Goal: Information Seeking & Learning: Learn about a topic

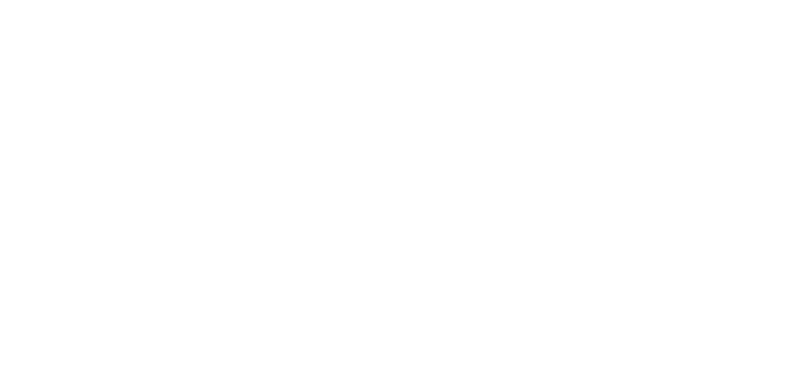
select select "DE"
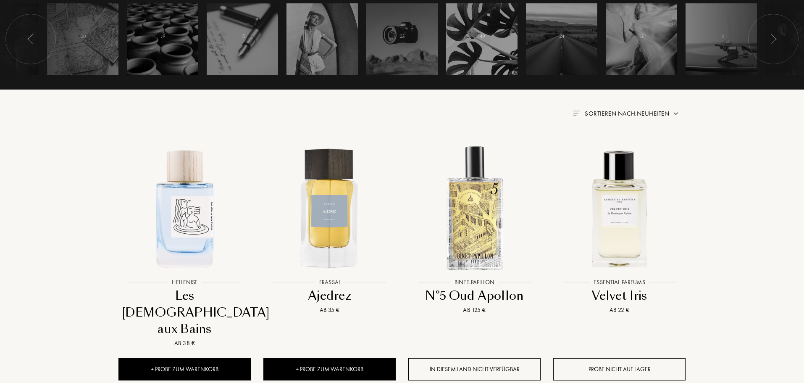
scroll to position [252, 0]
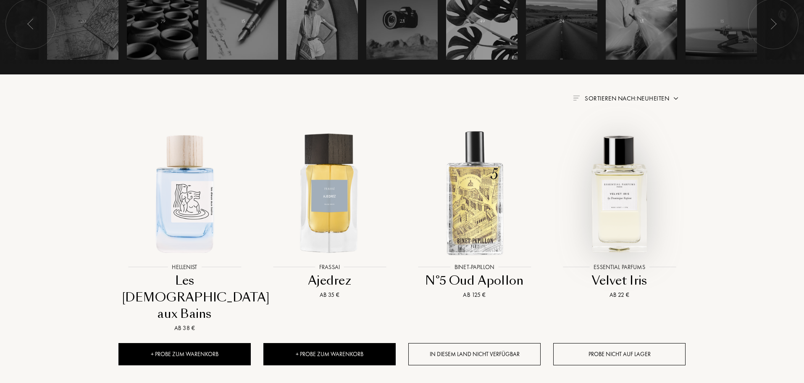
click at [625, 193] on img at bounding box center [619, 192] width 131 height 131
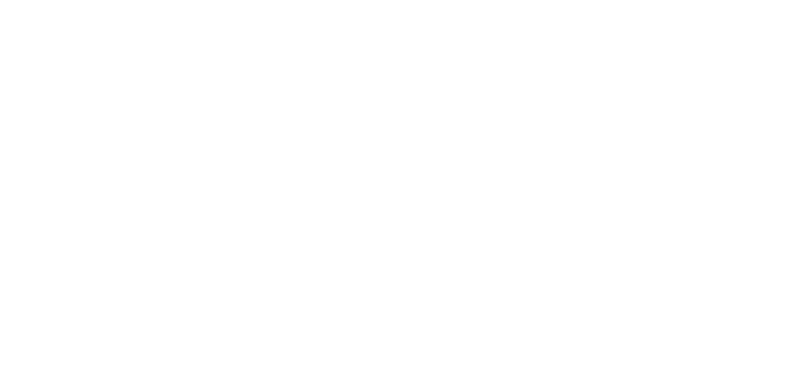
select select "DE"
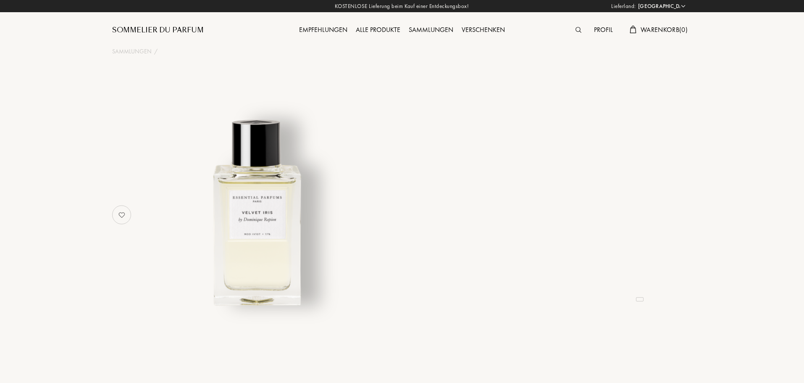
select select "3"
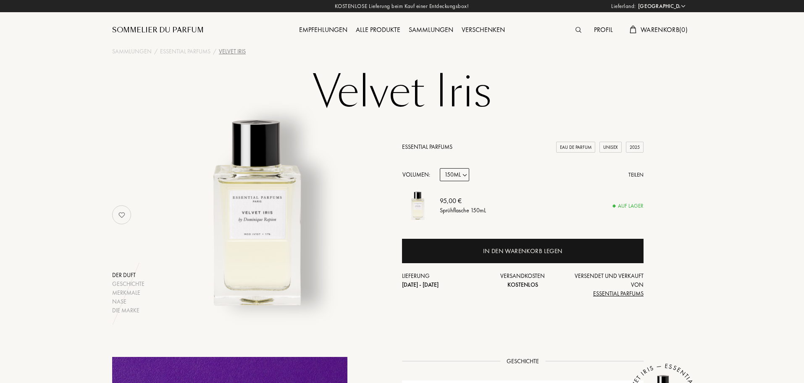
click at [437, 147] on link "Essential Parfums" at bounding box center [427, 147] width 50 height 8
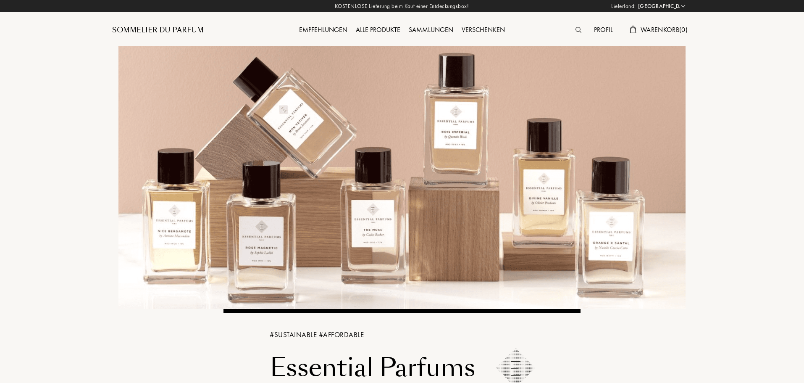
select select "DE"
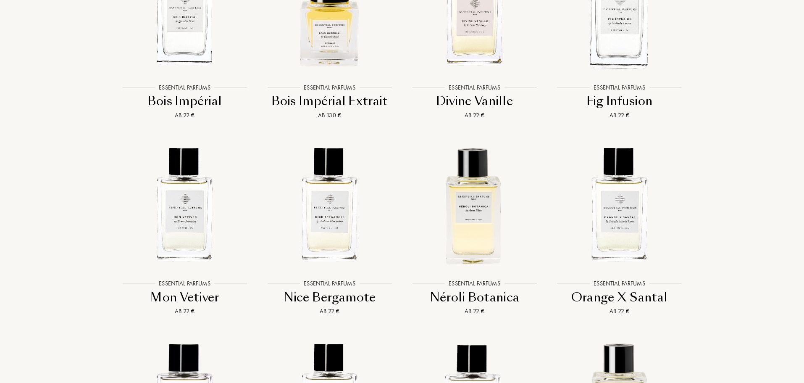
scroll to position [1134, 0]
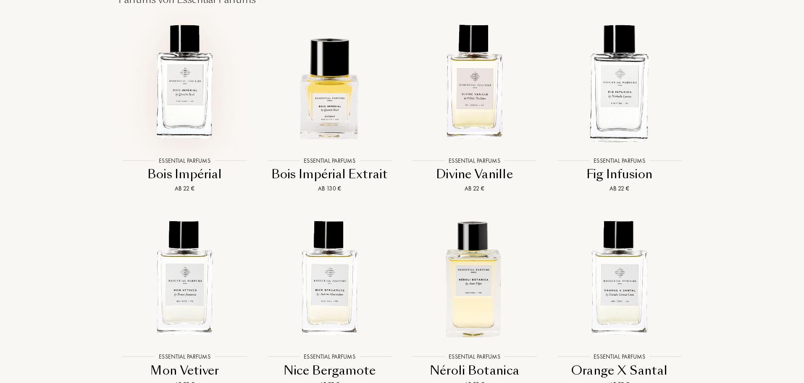
click at [194, 97] on img at bounding box center [184, 81] width 131 height 131
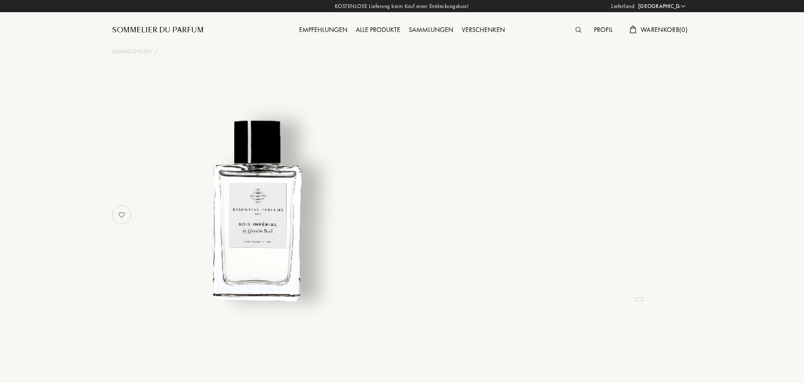
select select "DE"
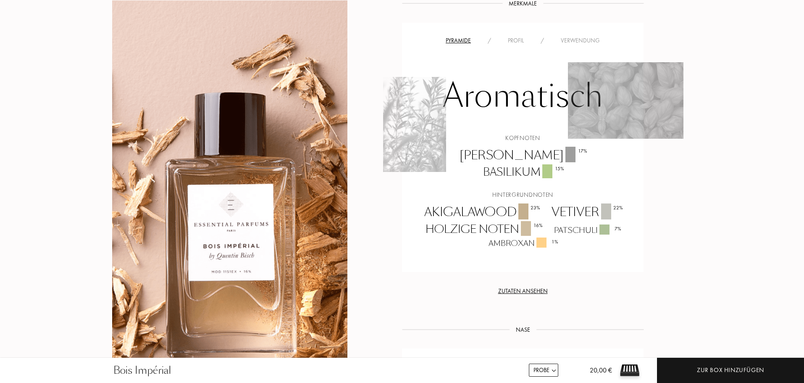
scroll to position [756, 0]
